Goal: Complete application form: Complete application form

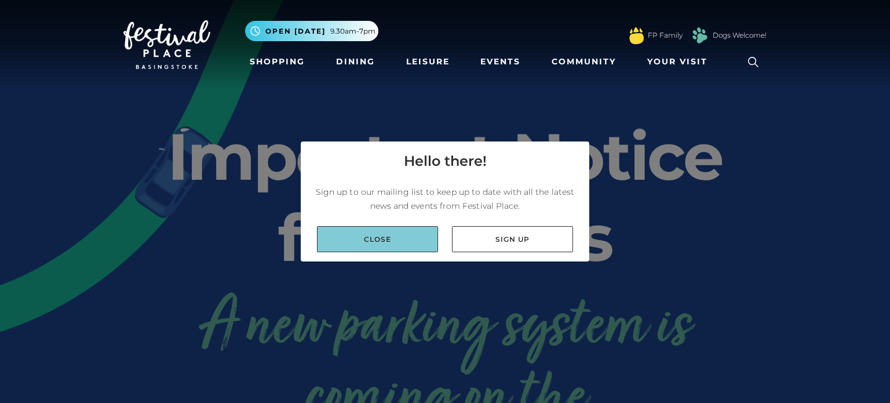
click at [399, 244] on link "Close" at bounding box center [377, 239] width 121 height 26
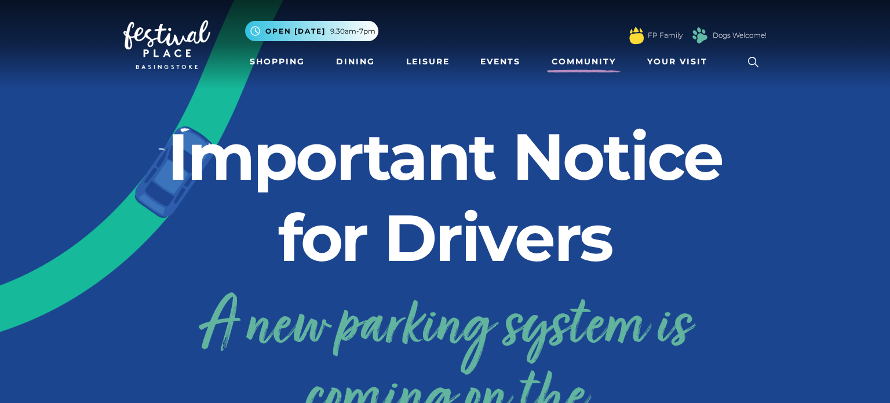
click at [572, 63] on link "Community" at bounding box center [584, 61] width 74 height 21
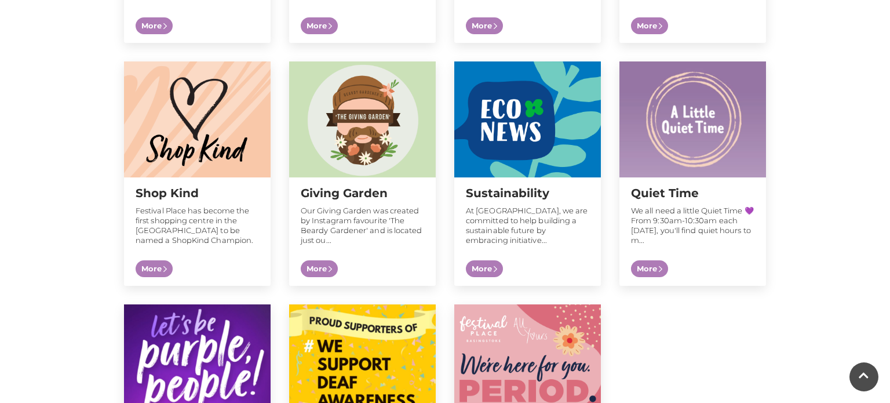
scroll to position [1332, 0]
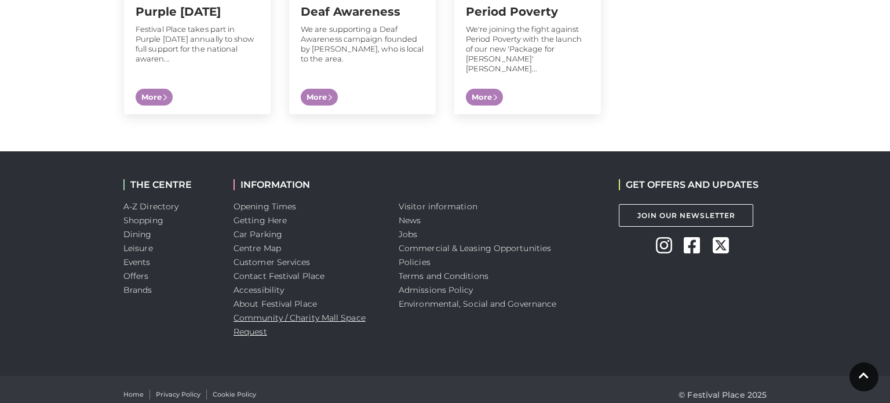
click at [332, 312] on link "Community / Charity Mall Space Request" at bounding box center [299, 324] width 132 height 24
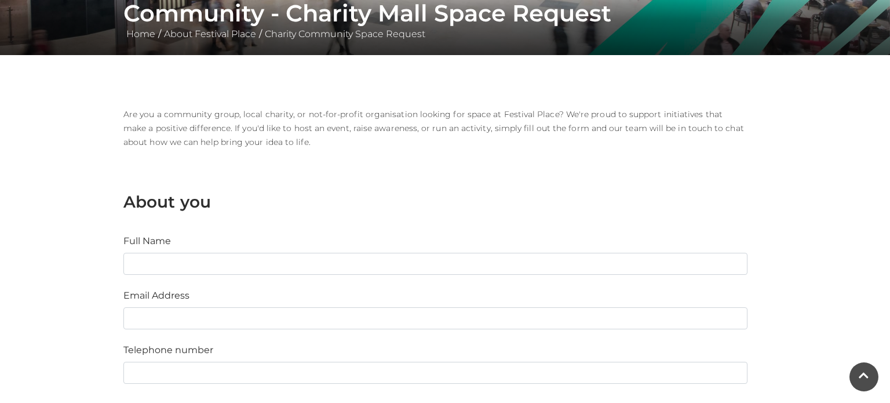
scroll to position [236, 0]
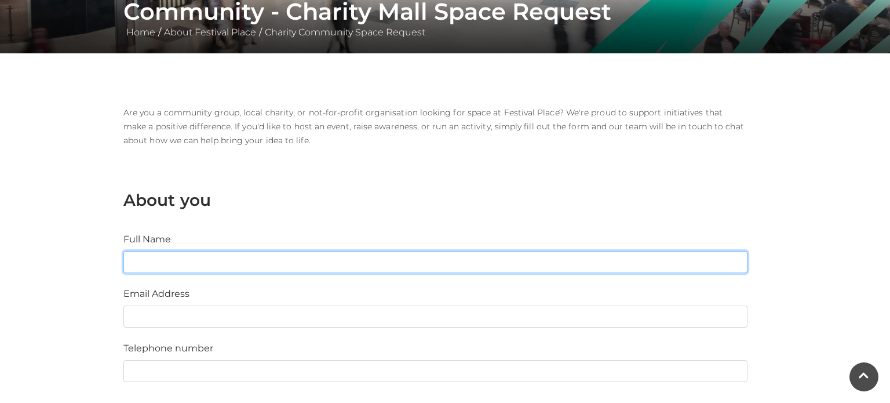
click at [235, 262] on input "Full Name" at bounding box center [435, 262] width 624 height 22
type input "[PERSON_NAME]"
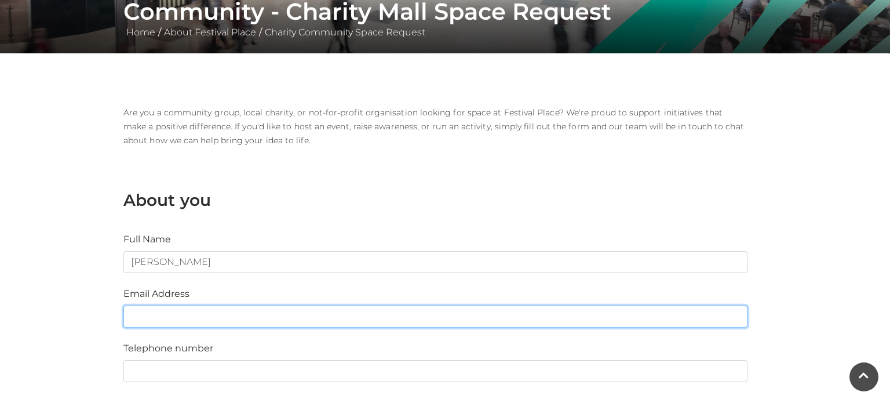
type input "[EMAIL_ADDRESS][DOMAIN_NAME]"
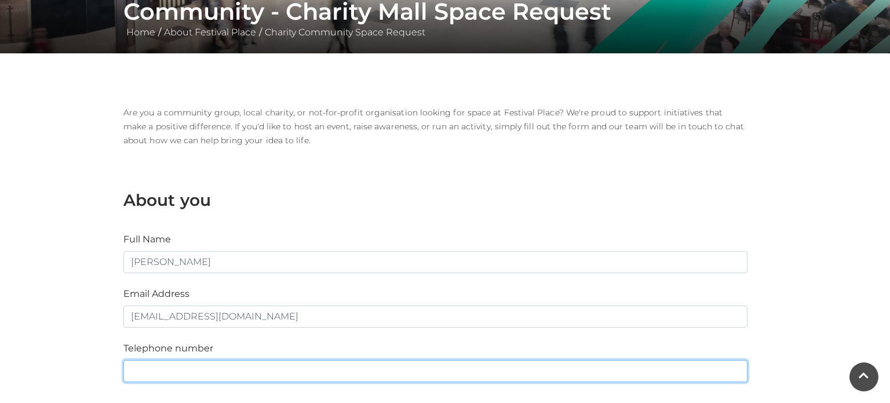
type input "07759923583"
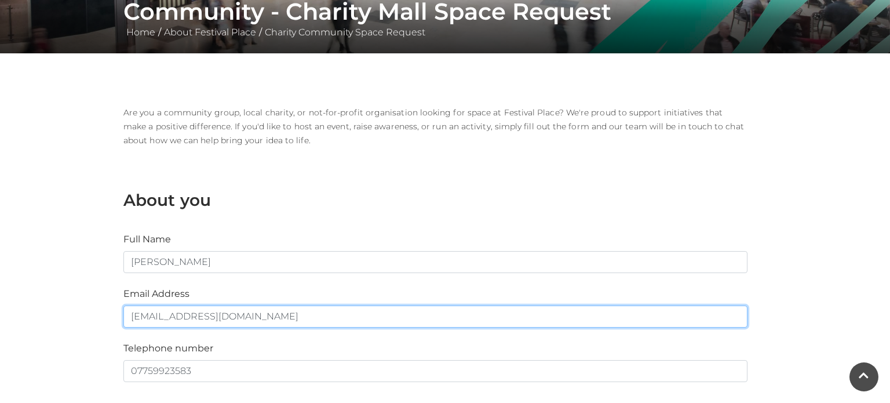
click at [185, 312] on input "[EMAIL_ADDRESS][DOMAIN_NAME]" at bounding box center [435, 316] width 624 height 22
click at [172, 316] on input "blewisreade@gmail.com" at bounding box center [435, 316] width 624 height 22
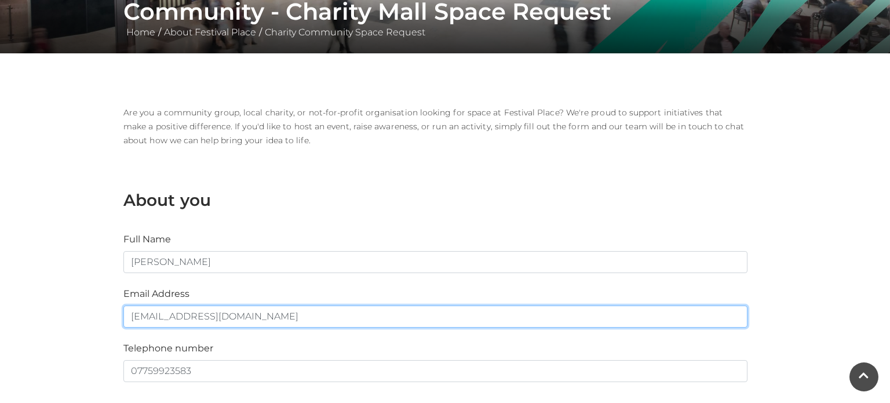
type input "reading@explorelearning.co.uk"
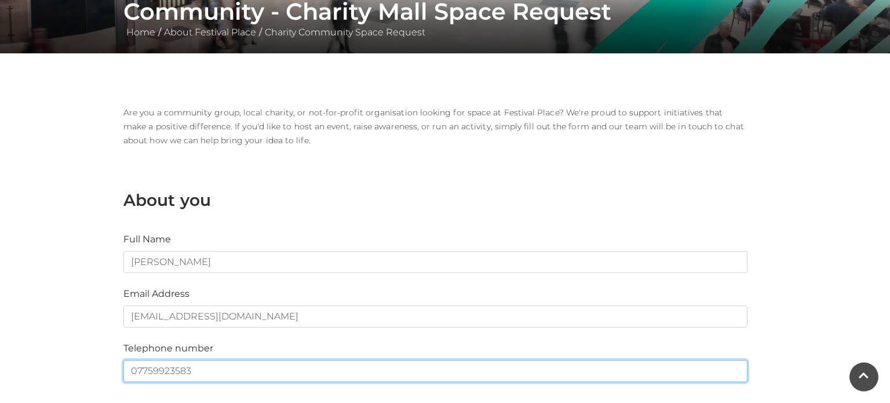
click at [153, 366] on input "07759923583" at bounding box center [435, 371] width 624 height 22
type input "01189424002"
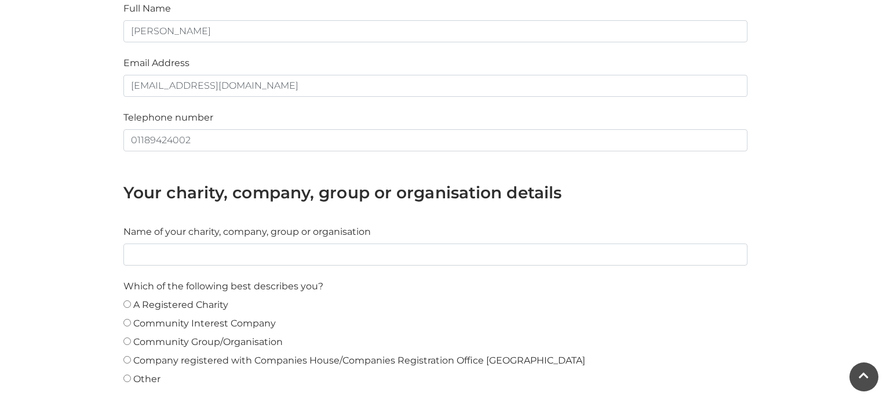
scroll to position [468, 0]
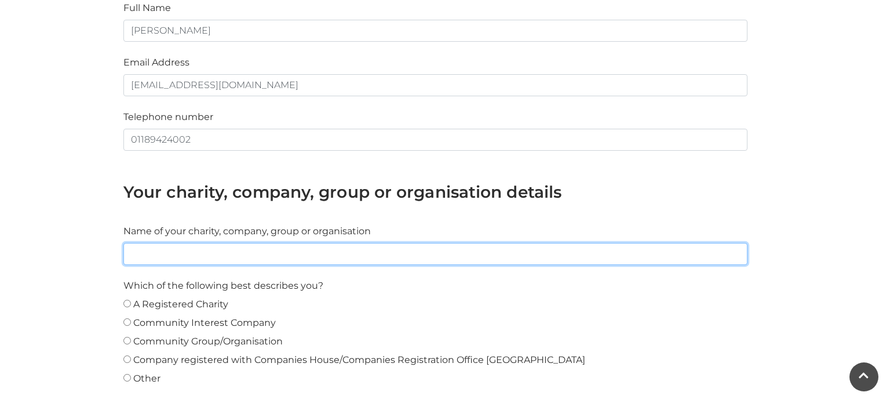
click at [187, 246] on input "text" at bounding box center [435, 254] width 624 height 22
type input "Explore Learning"
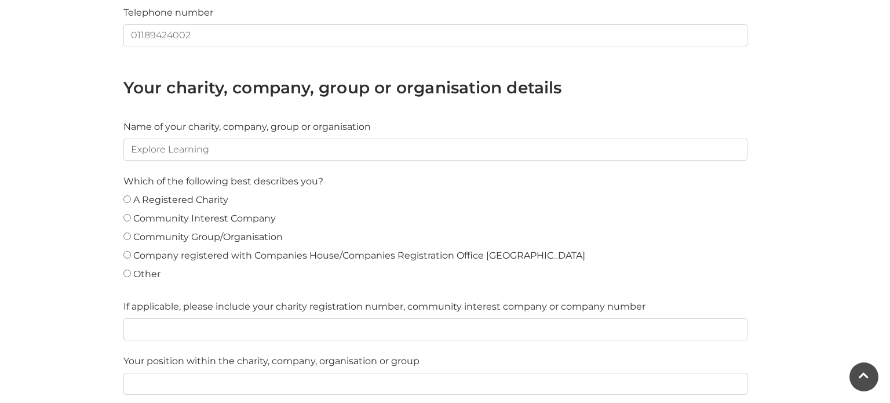
scroll to position [572, 0]
click at [129, 233] on Group\/Organisation"] "Community Group/Organisation" at bounding box center [127, 236] width 8 height 8
radio Group\/Organisation"] "true"
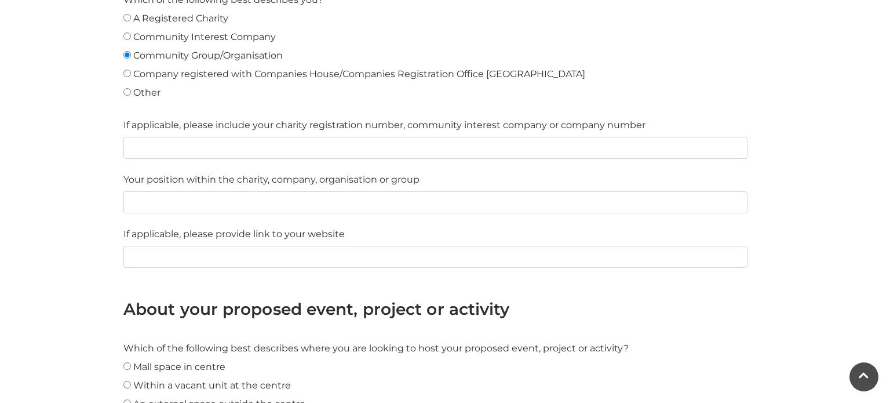
scroll to position [757, 0]
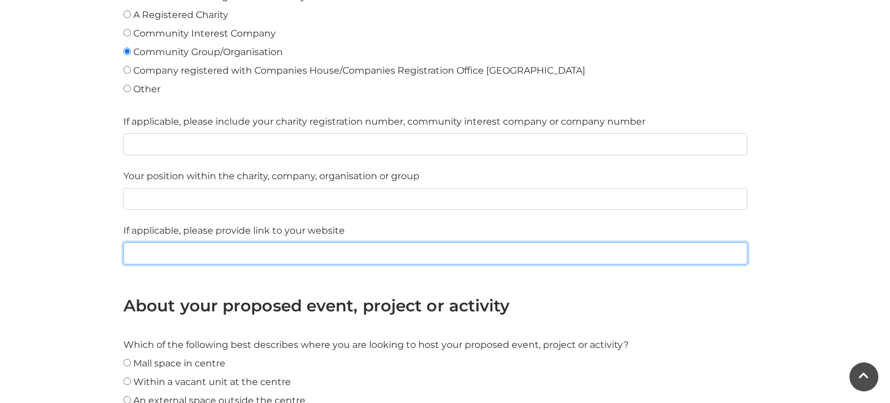
click at [254, 243] on input "text" at bounding box center [435, 253] width 624 height 22
type input "explorelearning.co.uk"
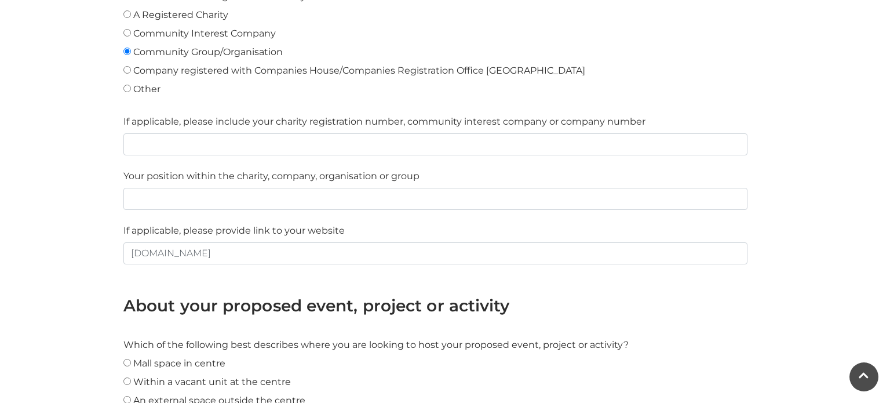
click at [72, 303] on main "Community - Charity Mall Space Request Home / About Festival Place / Charity Co…" at bounding box center [445, 335] width 890 height 2184
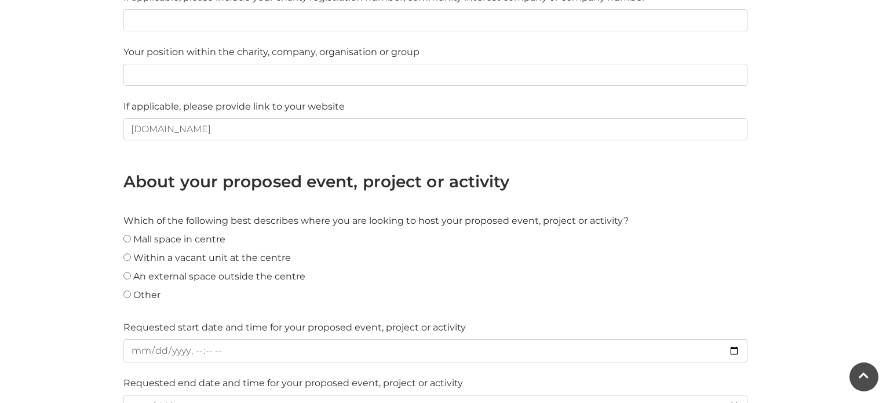
scroll to position [883, 0]
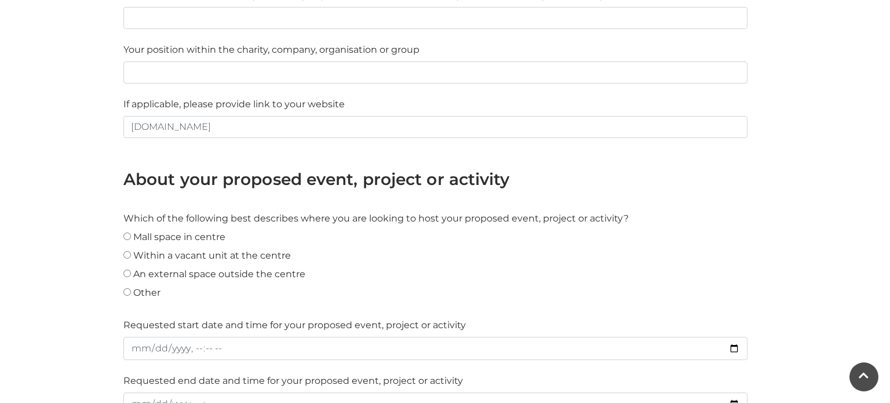
click at [140, 235] on label "Mall space in centre" at bounding box center [179, 237] width 92 height 14
click at [131, 235] on centre"] "Mall space in centre" at bounding box center [127, 236] width 8 height 8
radio centre"] "true"
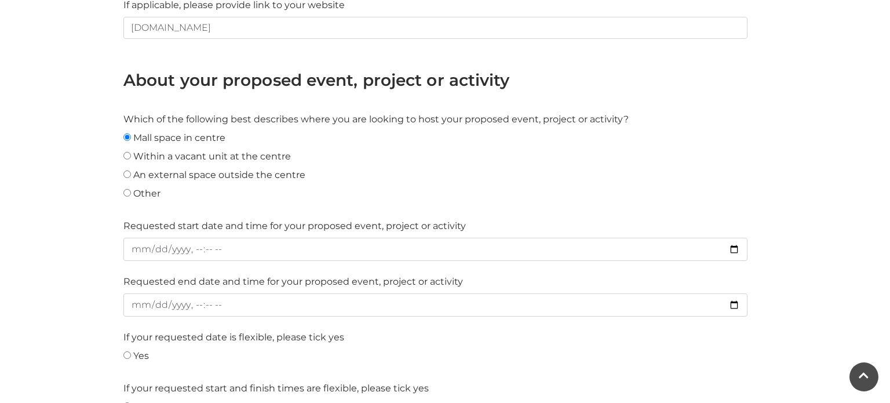
scroll to position [985, 0]
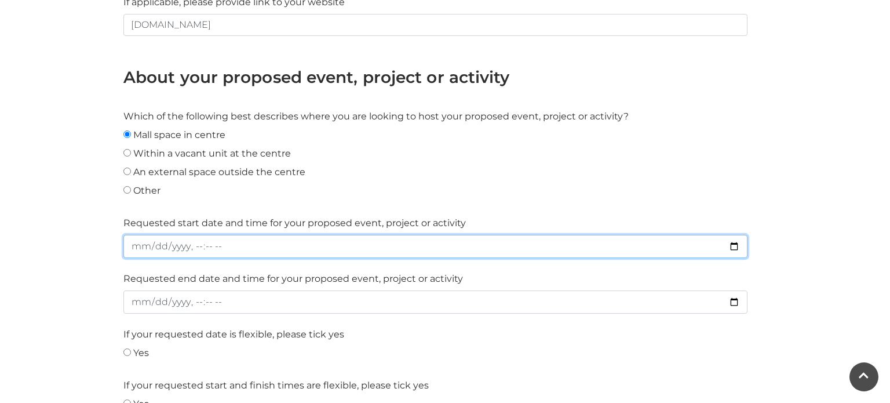
click at [201, 244] on input "datetime-local" at bounding box center [435, 246] width 624 height 23
click at [259, 235] on input "datetime-local" at bounding box center [435, 246] width 624 height 23
click at [244, 250] on input "datetime-local" at bounding box center [435, 246] width 624 height 23
click at [139, 242] on input "datetime-local" at bounding box center [435, 246] width 624 height 23
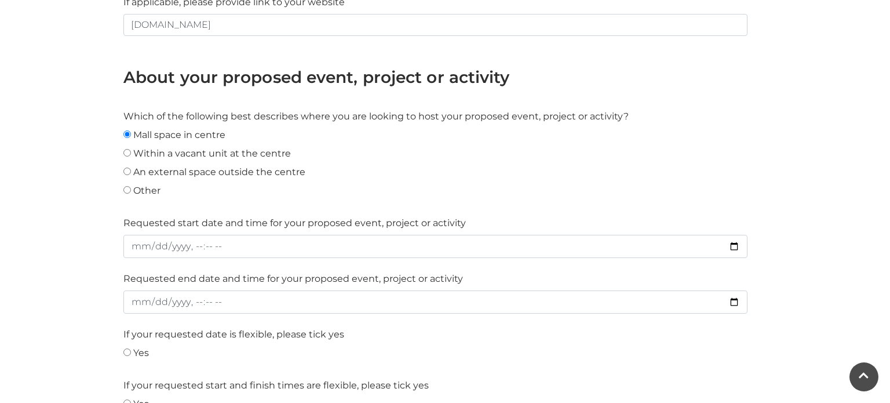
click at [239, 211] on div "About you Full Name Ben Lewis-Reade Email Address reading@explorelearning.co.uk…" at bounding box center [435, 257] width 641 height 1694
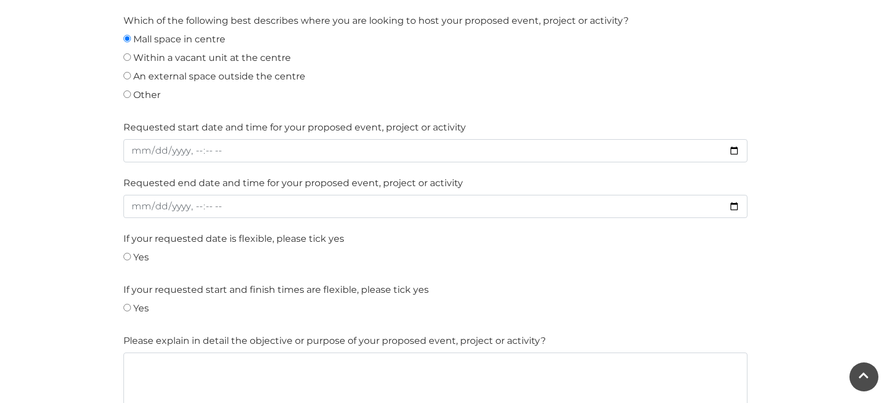
scroll to position [1082, 0]
click at [141, 249] on label "Yes" at bounding box center [141, 256] width 16 height 14
click at [131, 251] on input "Yes" at bounding box center [127, 255] width 8 height 8
radio input "true"
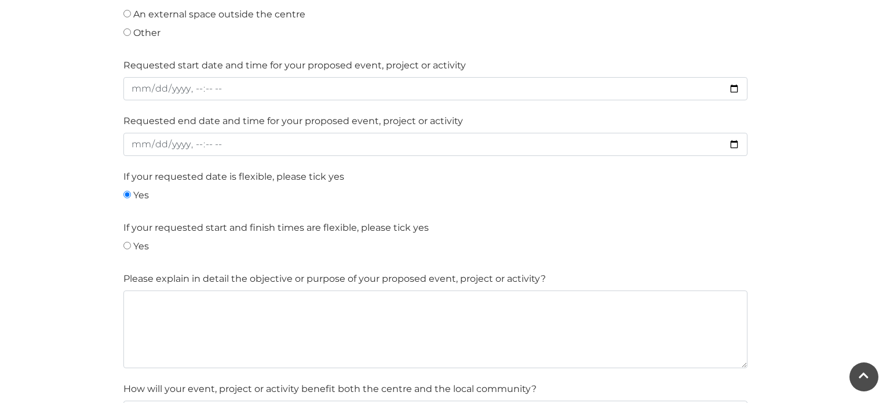
scroll to position [1147, 0]
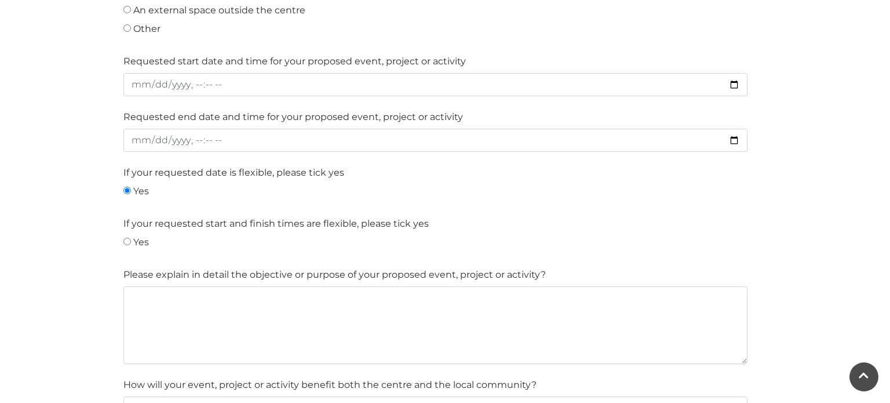
click at [141, 249] on div "Yes" at bounding box center [435, 244] width 624 height 19
click at [134, 243] on label "Yes" at bounding box center [141, 242] width 16 height 14
click at [131, 243] on input "Yes" at bounding box center [127, 242] width 8 height 8
radio input "true"
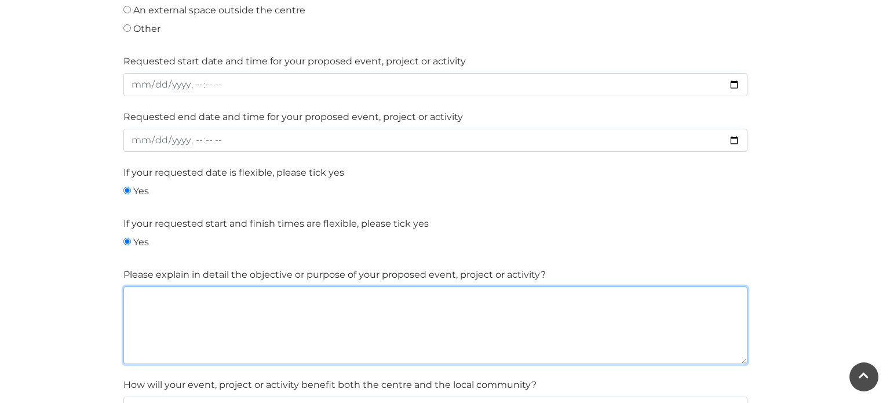
click at [225, 335] on textarea at bounding box center [435, 325] width 624 height 78
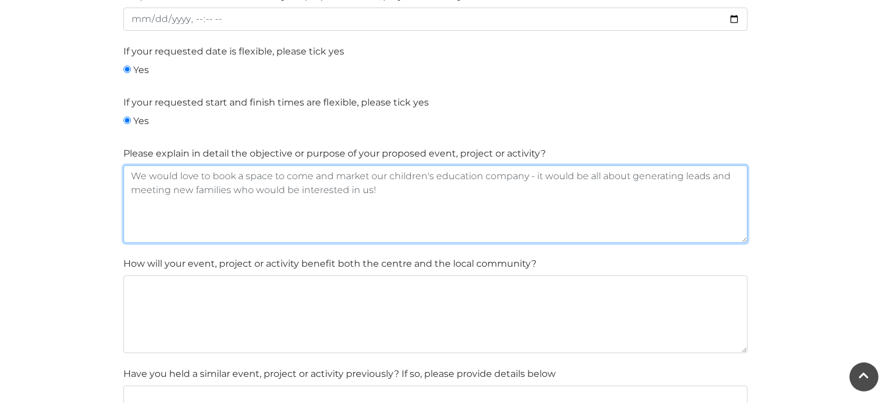
scroll to position [1271, 0]
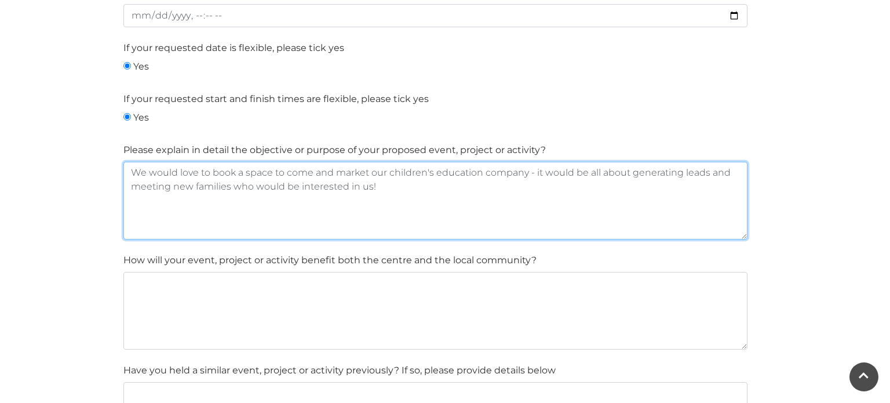
type textarea "We would love to book a space to come and market our children's education compa…"
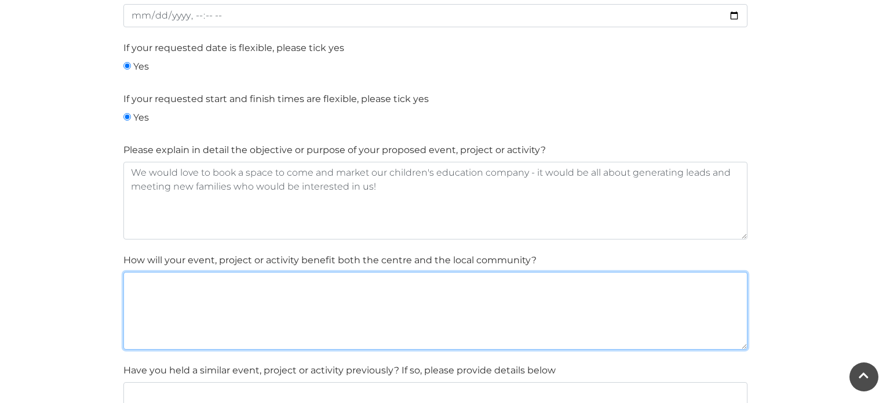
click at [236, 307] on textarea at bounding box center [435, 311] width 624 height 78
type textarea "It will be a very active stall, supporting children with enjoying their educati…"
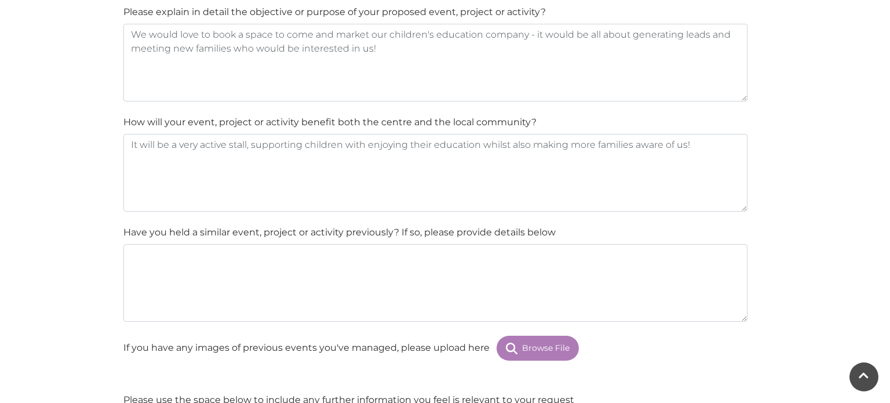
scroll to position [1428, 0]
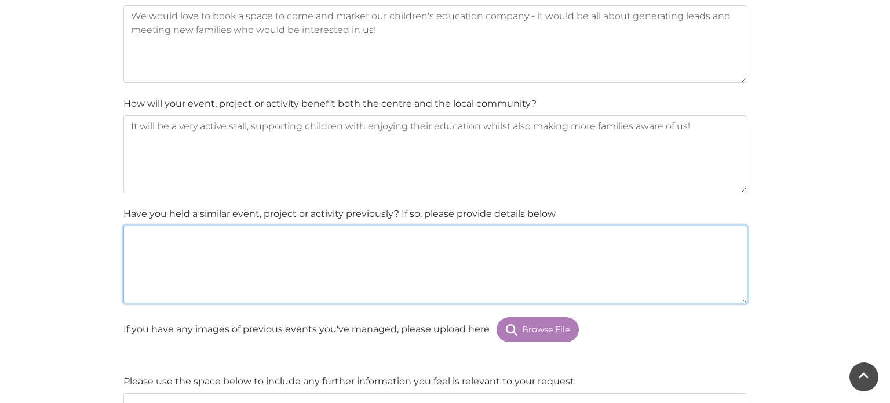
click at [254, 267] on textarea at bounding box center [435, 264] width 624 height 78
type textarea "Yes, a few years back as we used to have a branch in Basinstoke"
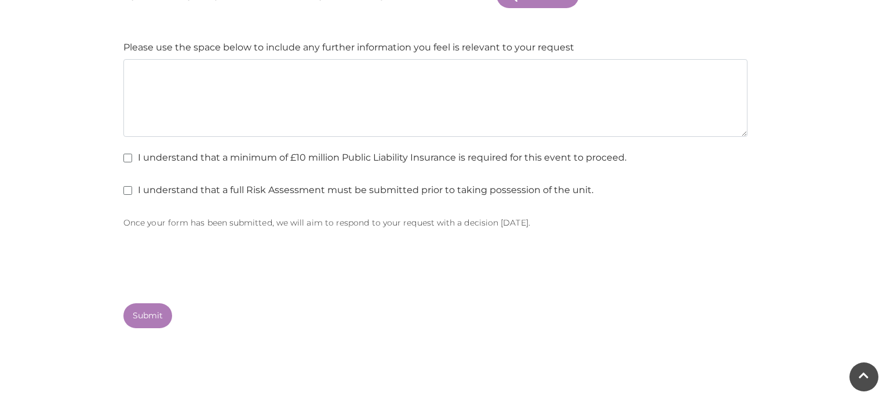
scroll to position [1769, 0]
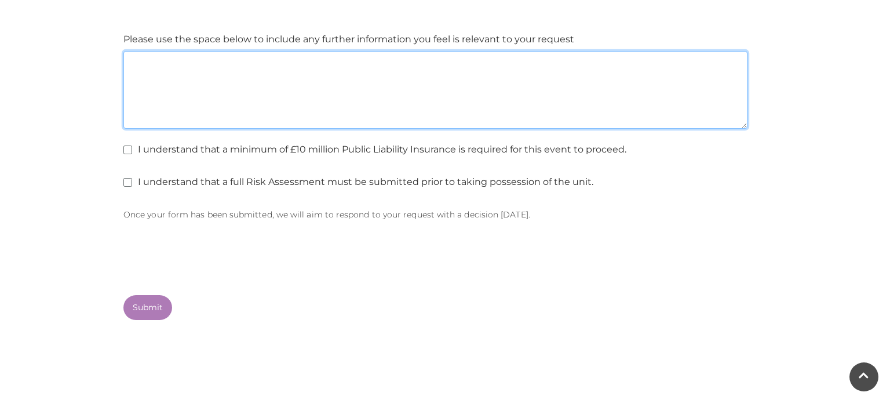
click at [546, 105] on textarea at bounding box center [435, 90] width 624 height 78
type textarea "We would love a quote on a day / time possible!"
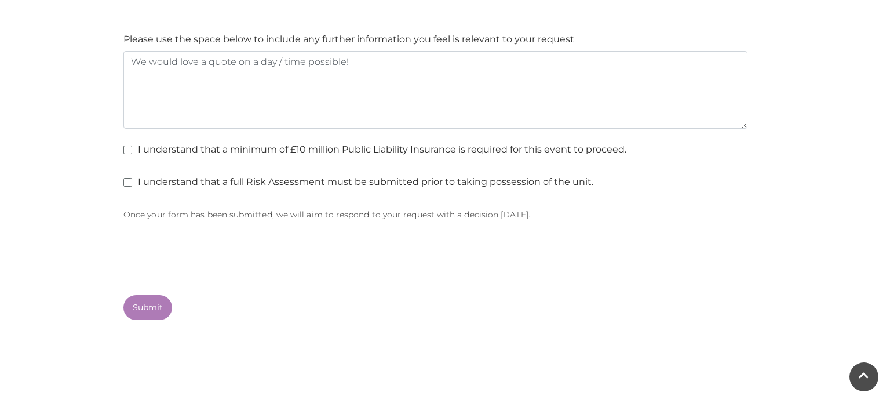
click at [142, 157] on div "I understand that a minimum of £10 million Public Liability Insurance is requir…" at bounding box center [435, 152] width 624 height 19
click at [132, 154] on div "I understand that a minimum of £10 million Public Liability Insurance is requir…" at bounding box center [435, 152] width 624 height 19
click at [133, 180] on label "I understand that a full Risk Assessment must be submitted prior to taking poss…" at bounding box center [358, 182] width 470 height 14
click at [131, 180] on input "I understand that a full Risk Assessment must be submitted prior to taking poss…" at bounding box center [127, 183] width 8 height 8
checkbox input "true"
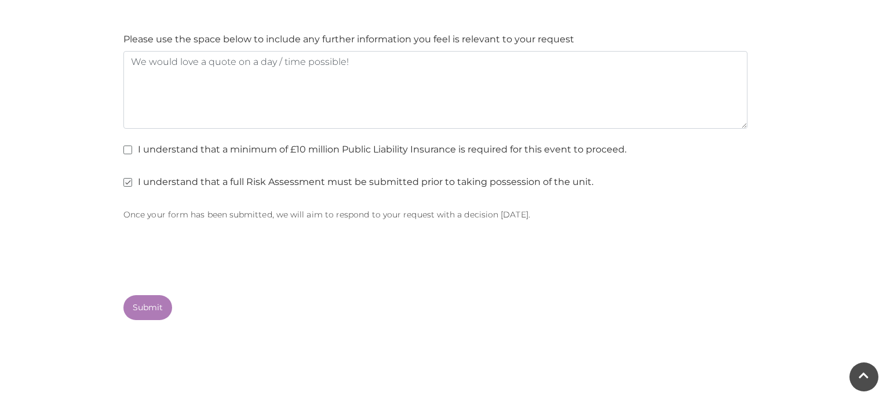
click at [131, 144] on label "I understand that a minimum of £10 million Public Liability Insurance is requir…" at bounding box center [374, 150] width 503 height 14
click at [131, 147] on input "I understand that a minimum of £10 million Public Liability Insurance is requir…" at bounding box center [127, 151] width 8 height 8
checkbox input "true"
click at [153, 302] on button "Submit" at bounding box center [147, 307] width 49 height 25
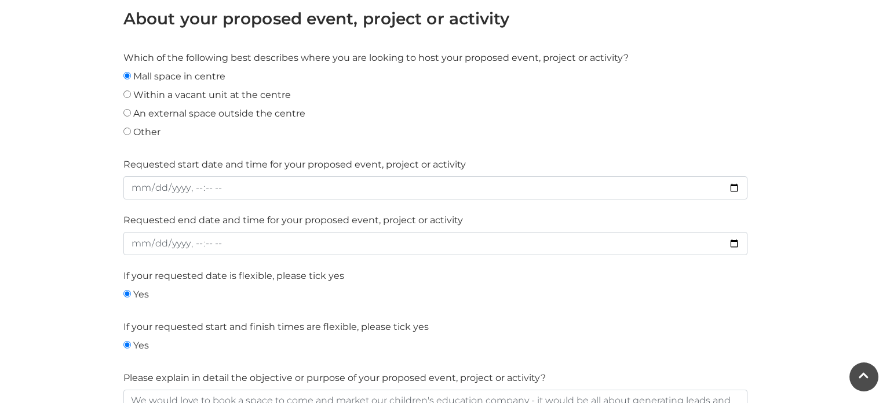
scroll to position [2040, 0]
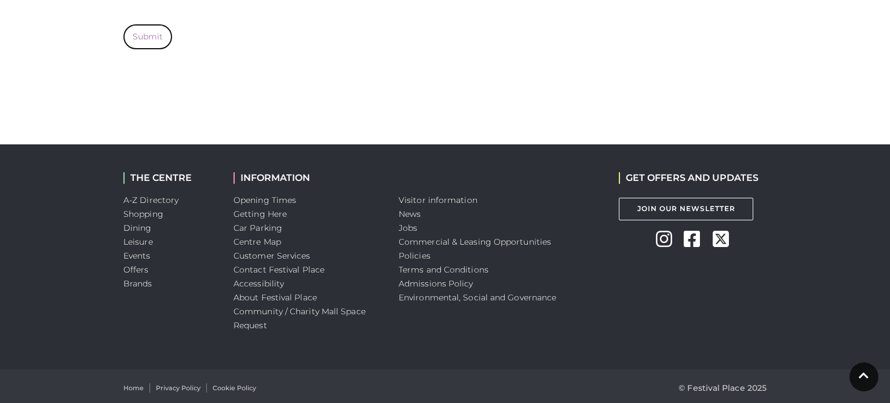
click at [141, 42] on button "Submit" at bounding box center [147, 36] width 49 height 25
